Goal: Information Seeking & Learning: Learn about a topic

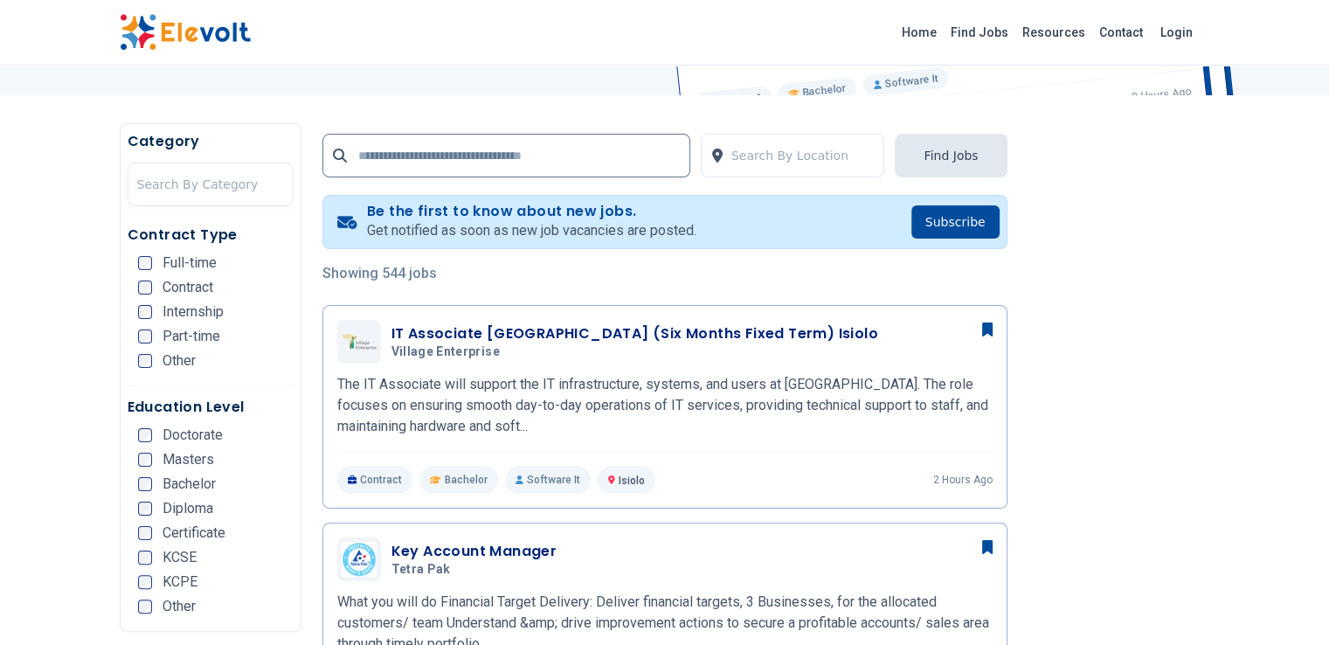
scroll to position [287, 0]
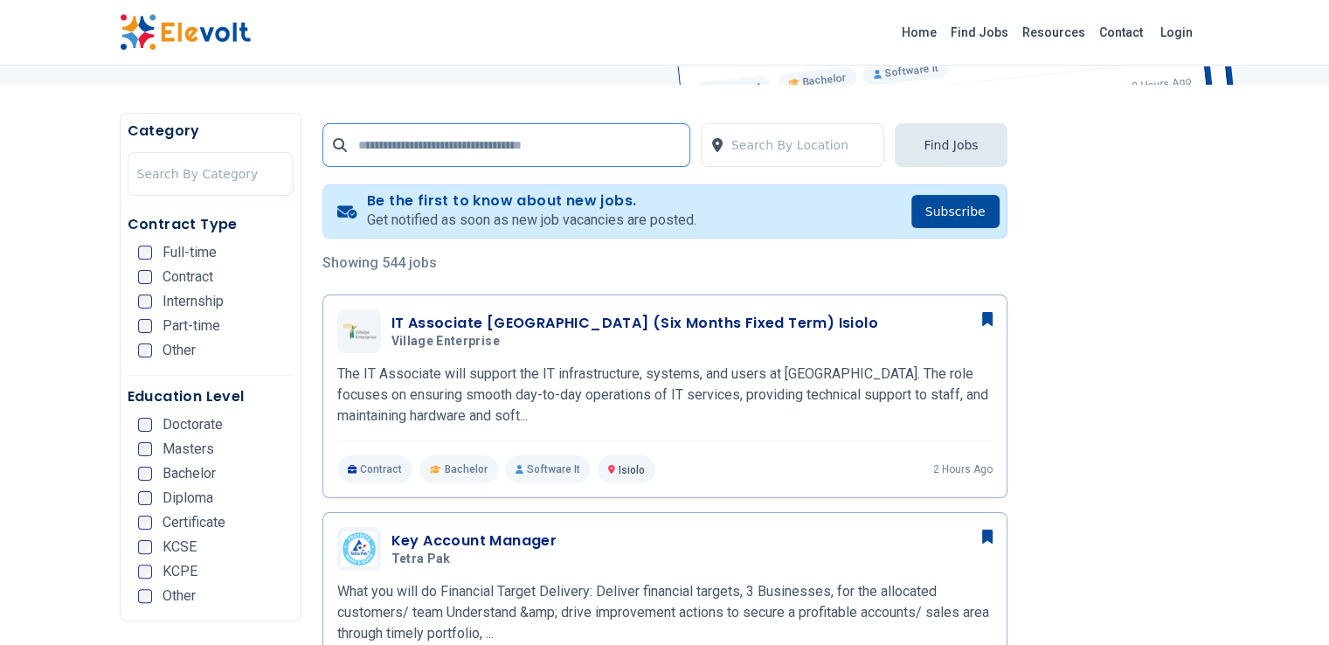
click at [396, 148] on input "text" at bounding box center [507, 145] width 368 height 44
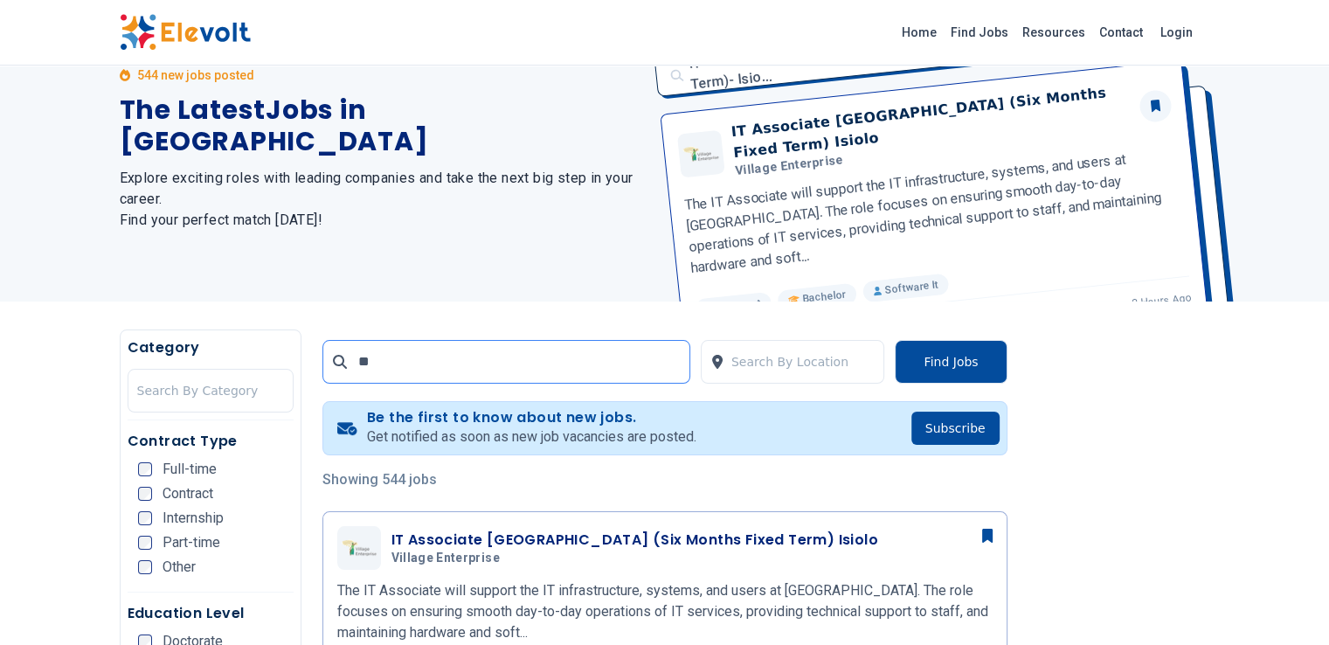
scroll to position [0, 0]
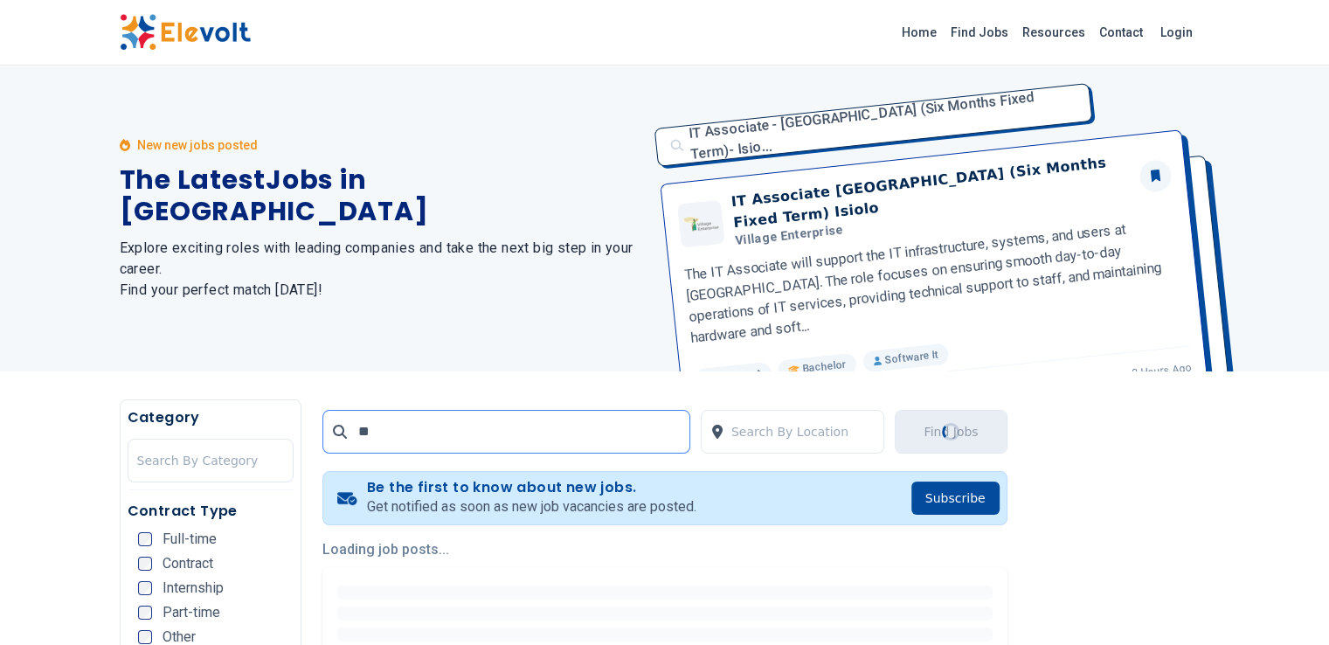
type input "*"
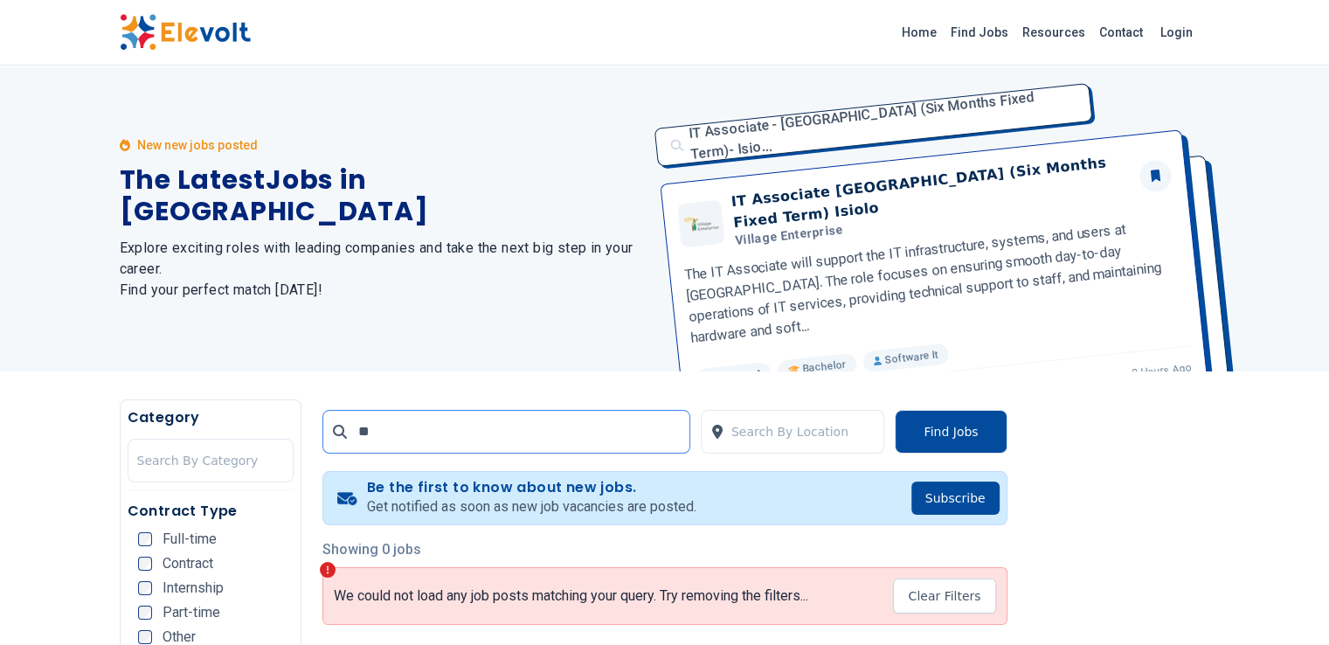
type input "*"
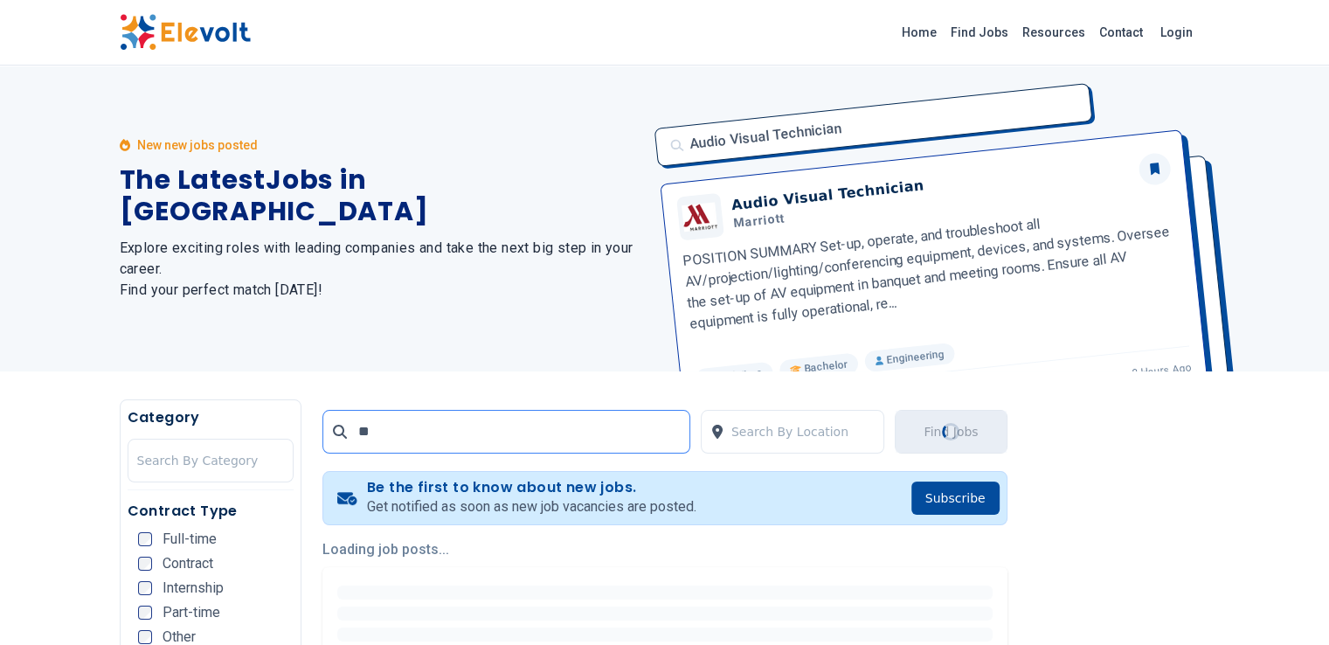
type input "*"
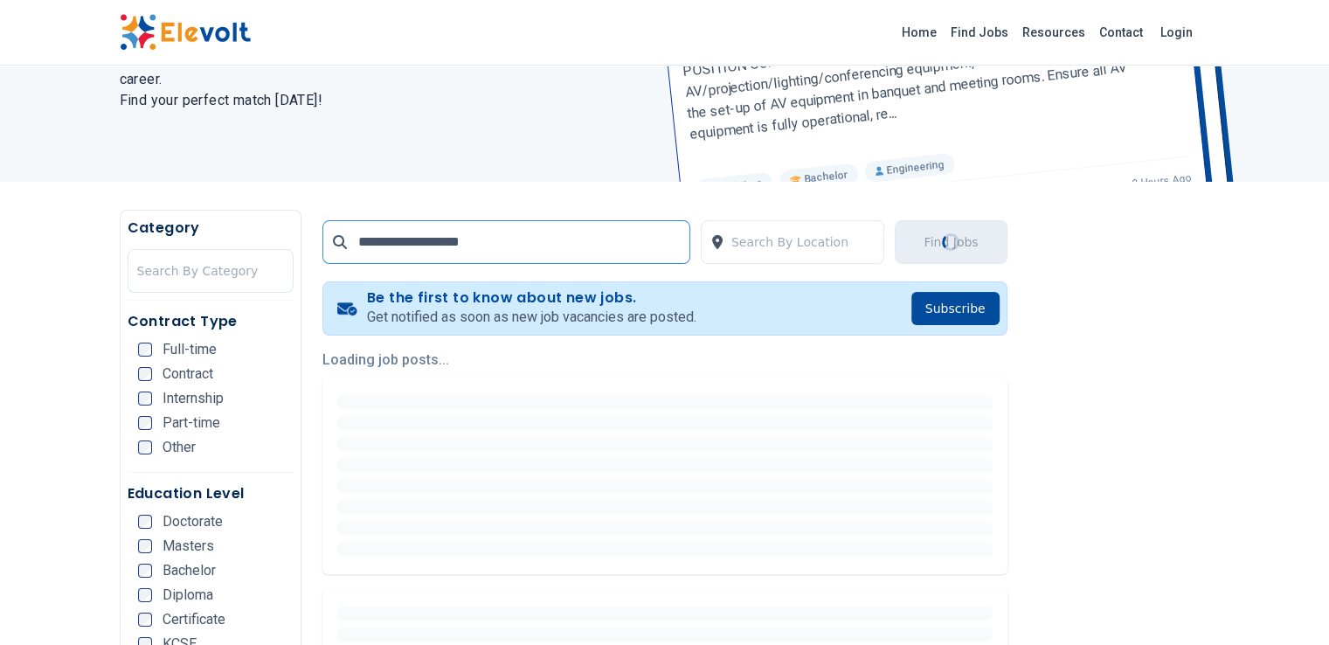
scroll to position [199, 0]
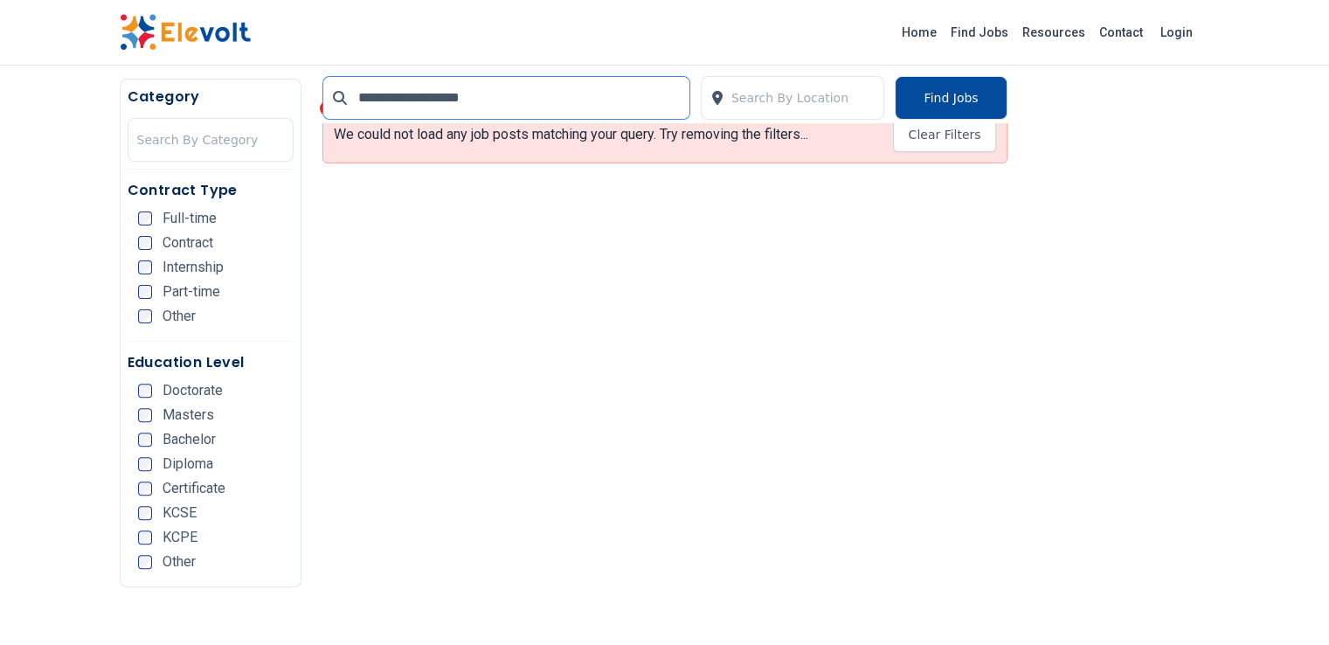
scroll to position [462, 0]
type input "**********"
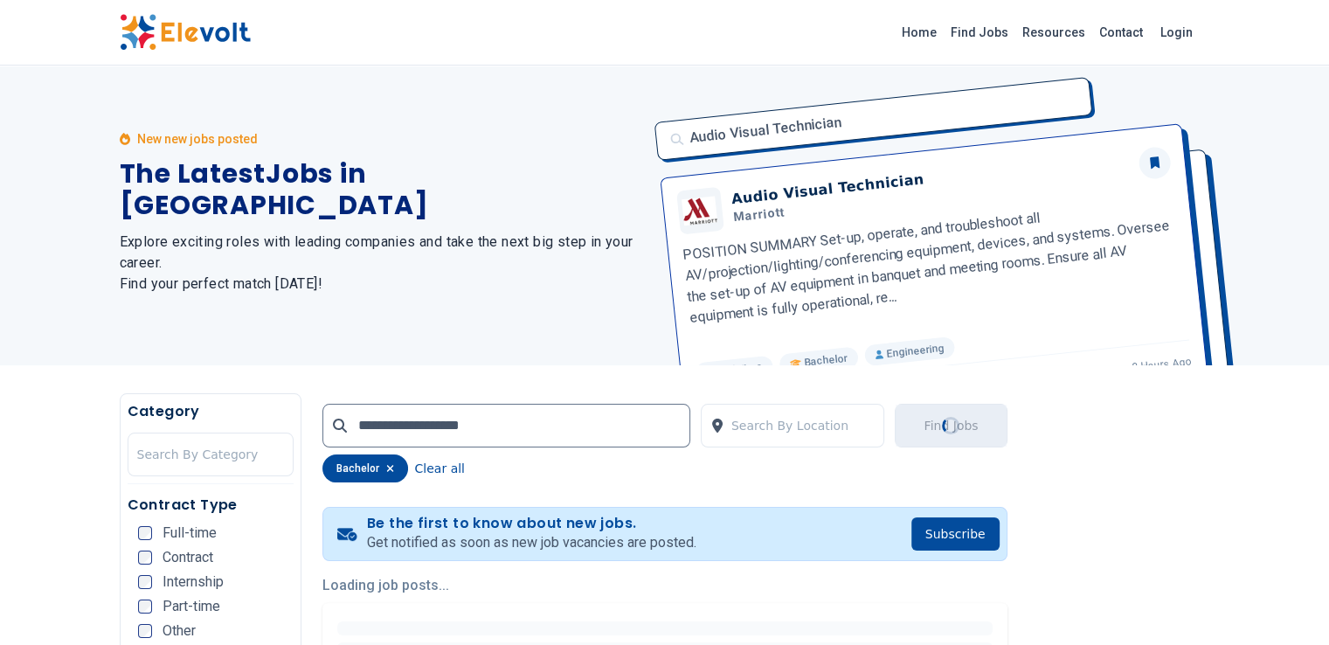
scroll to position [0, 0]
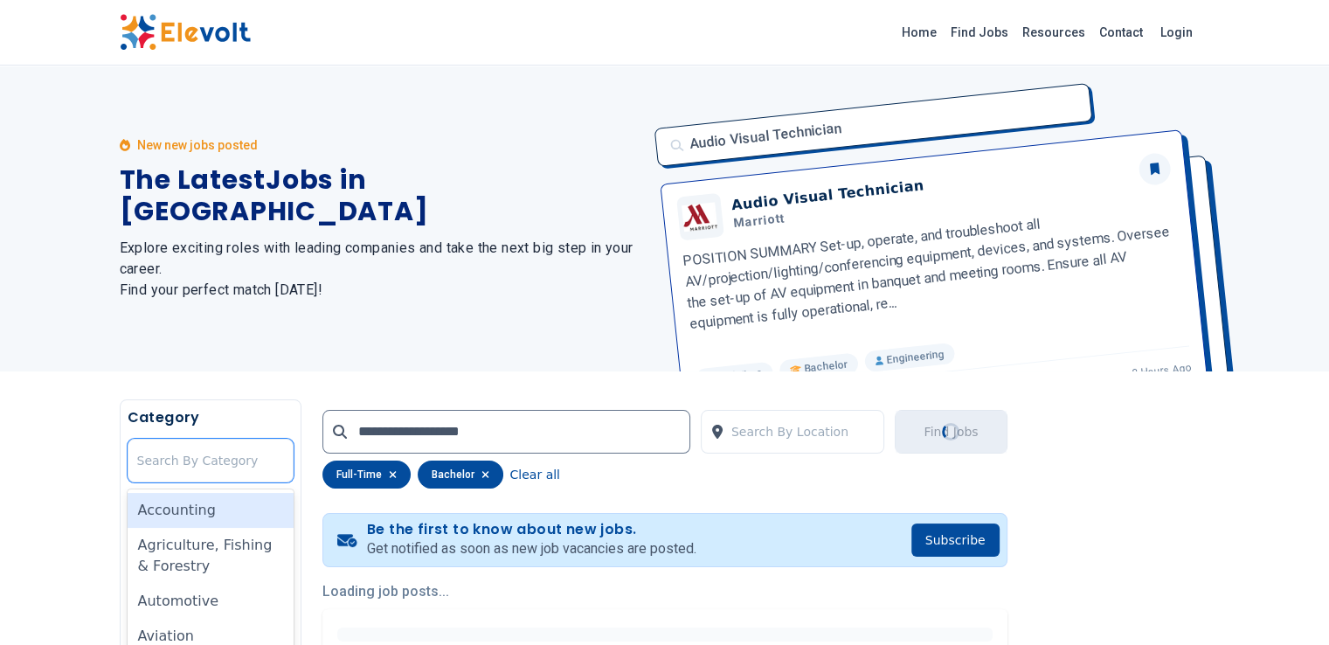
click at [128, 441] on div "Search By Category" at bounding box center [210, 461] width 164 height 42
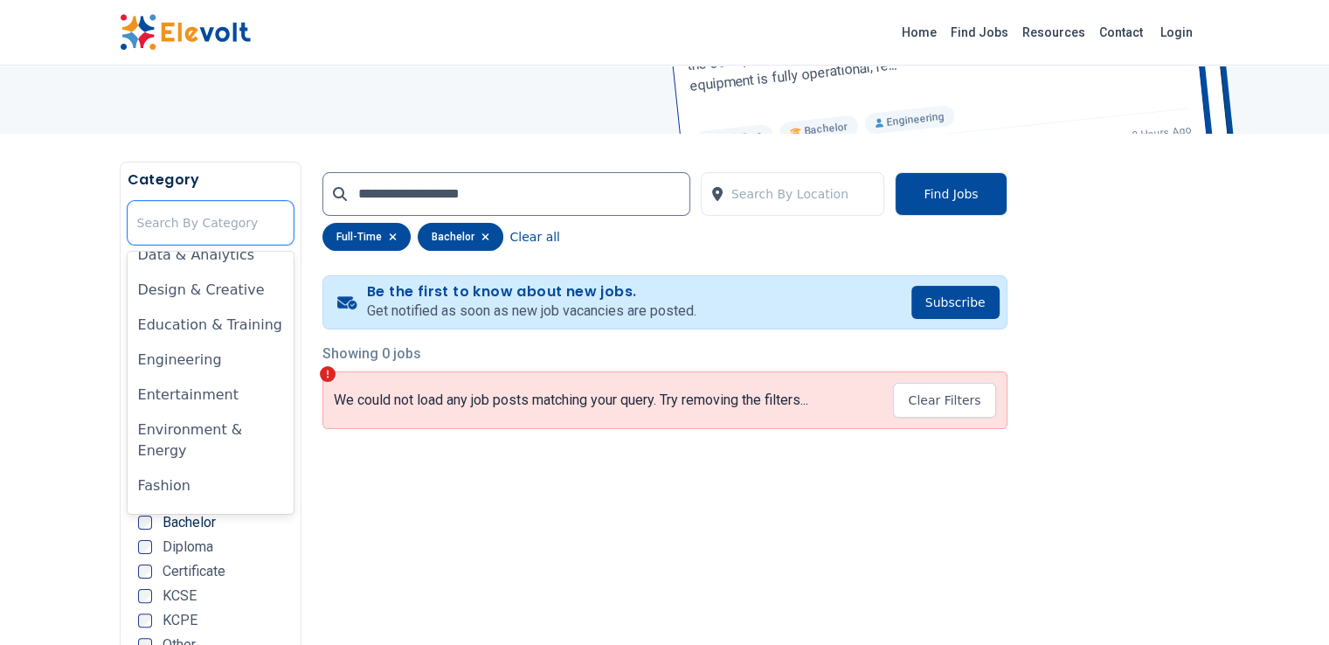
scroll to position [333, 0]
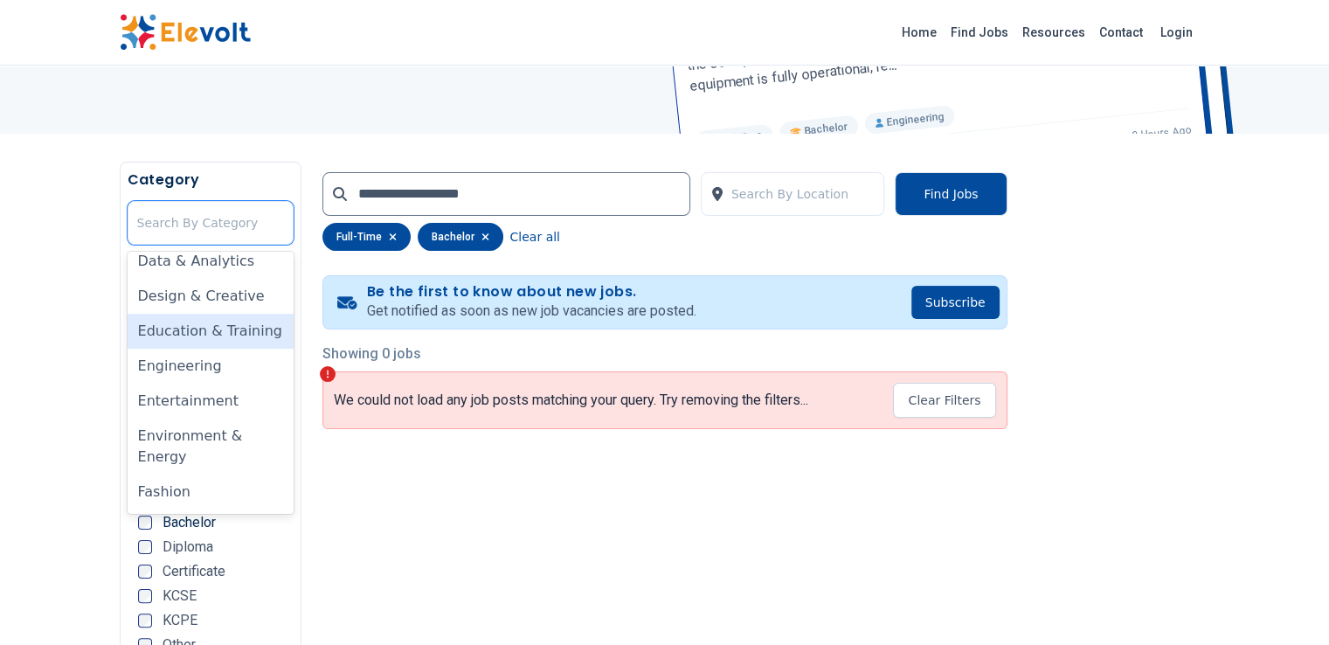
click at [128, 320] on div "Education & Training" at bounding box center [211, 331] width 166 height 35
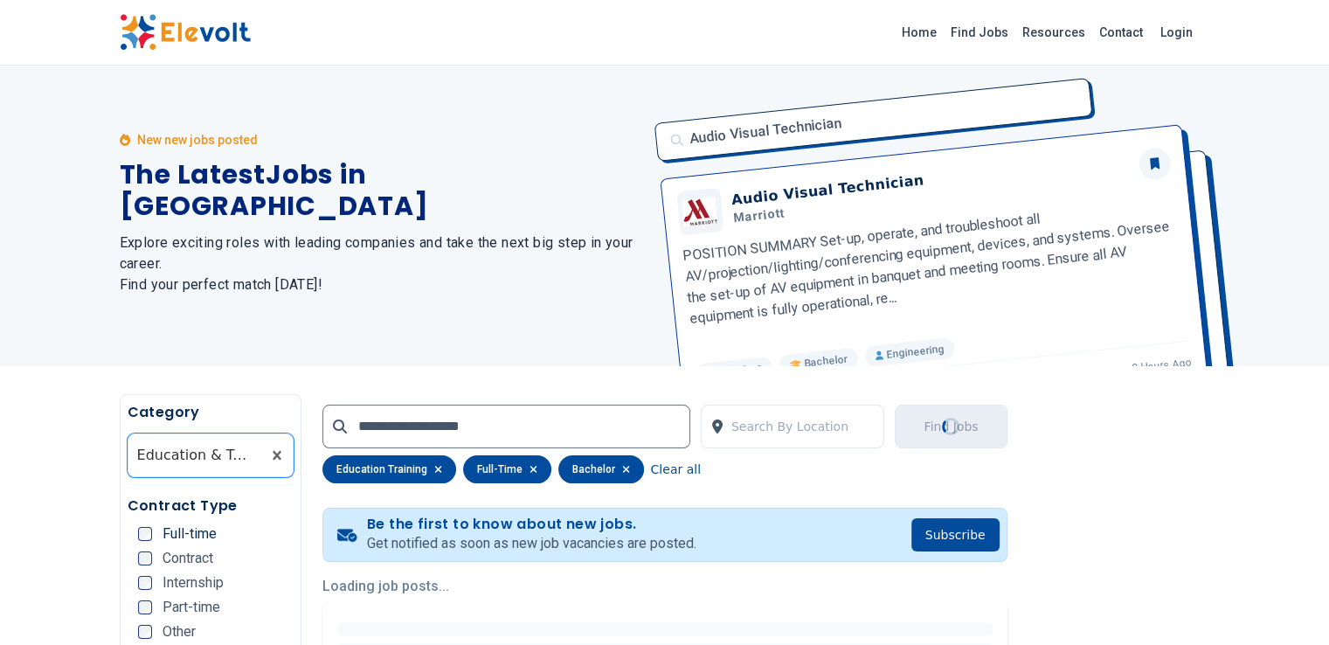
scroll to position [0, 0]
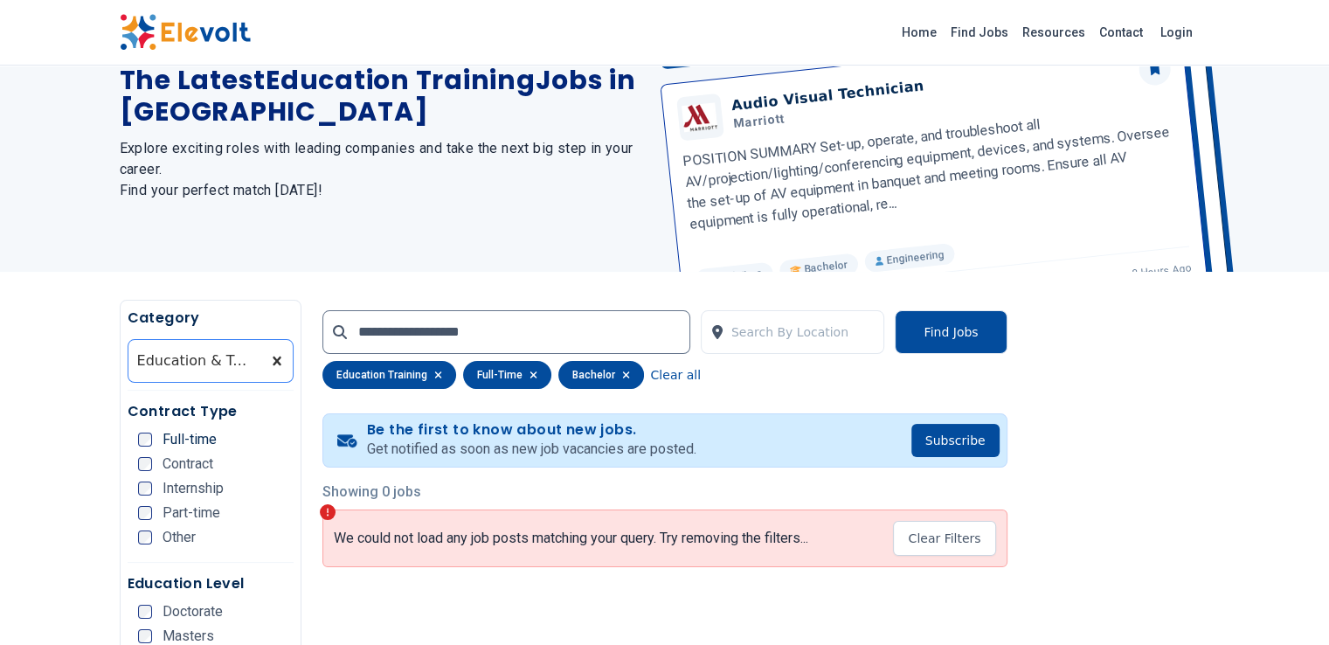
scroll to position [14, 0]
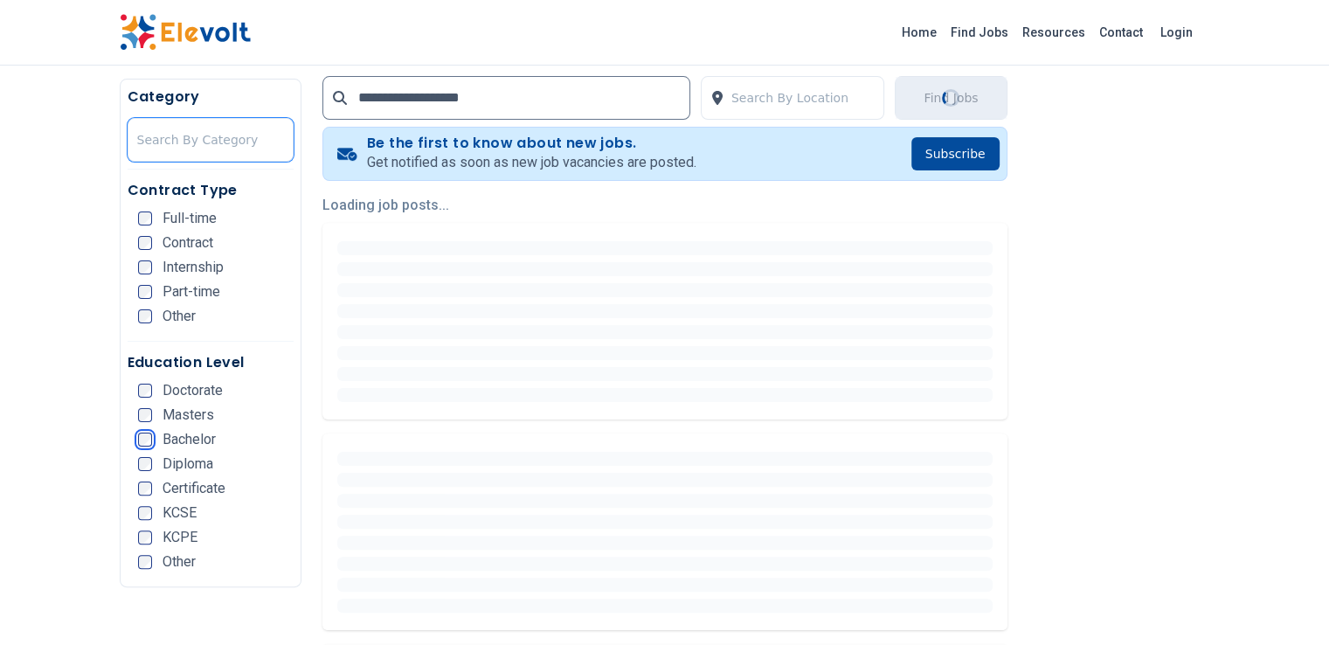
scroll to position [192, 0]
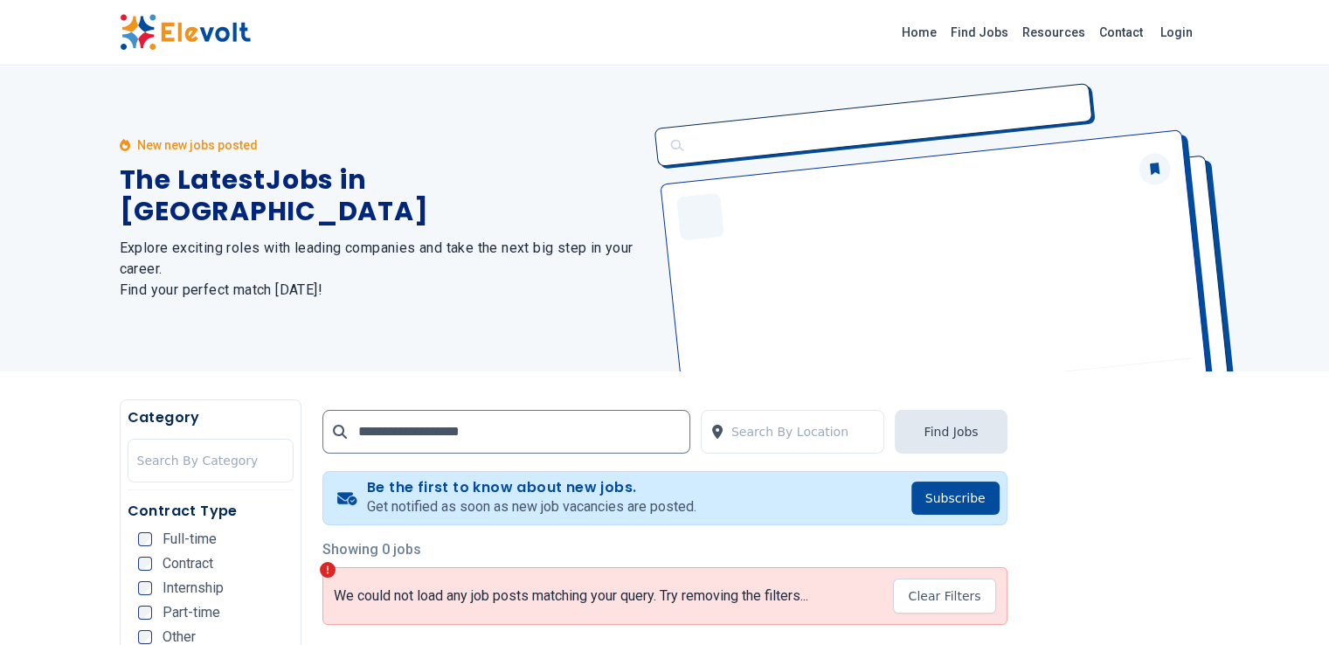
scroll to position [28, 0]
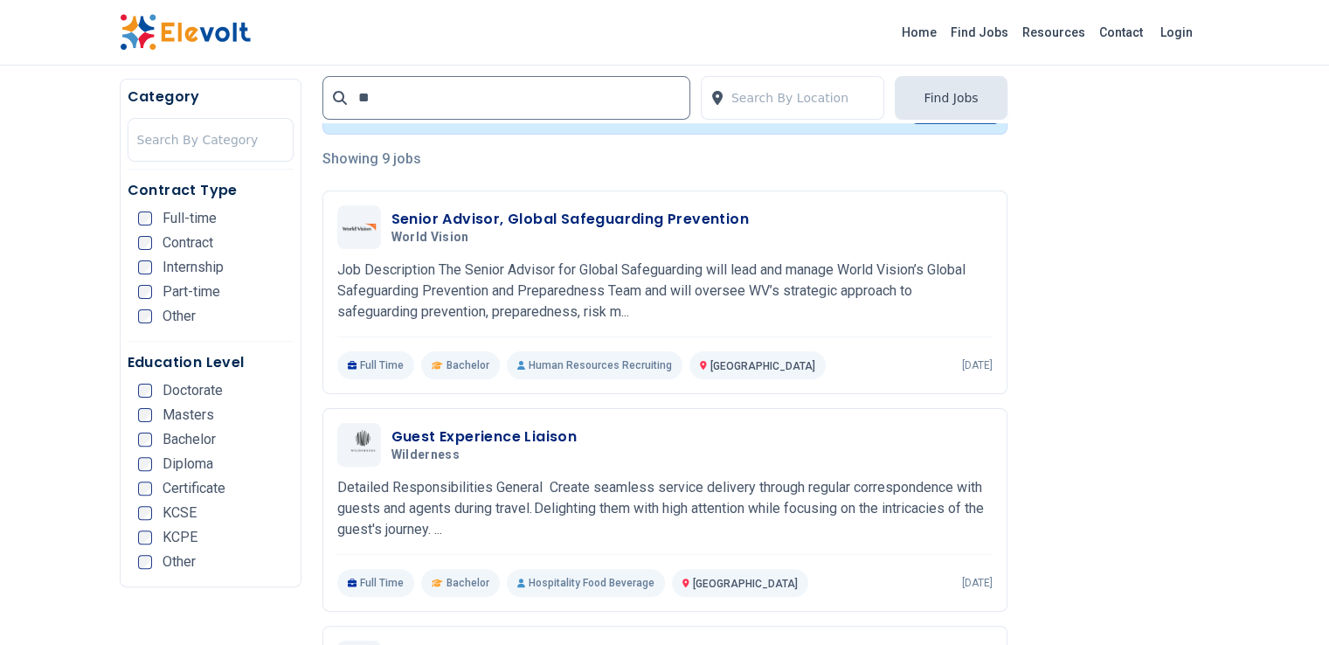
scroll to position [389, 0]
